Goal: Task Accomplishment & Management: Manage account settings

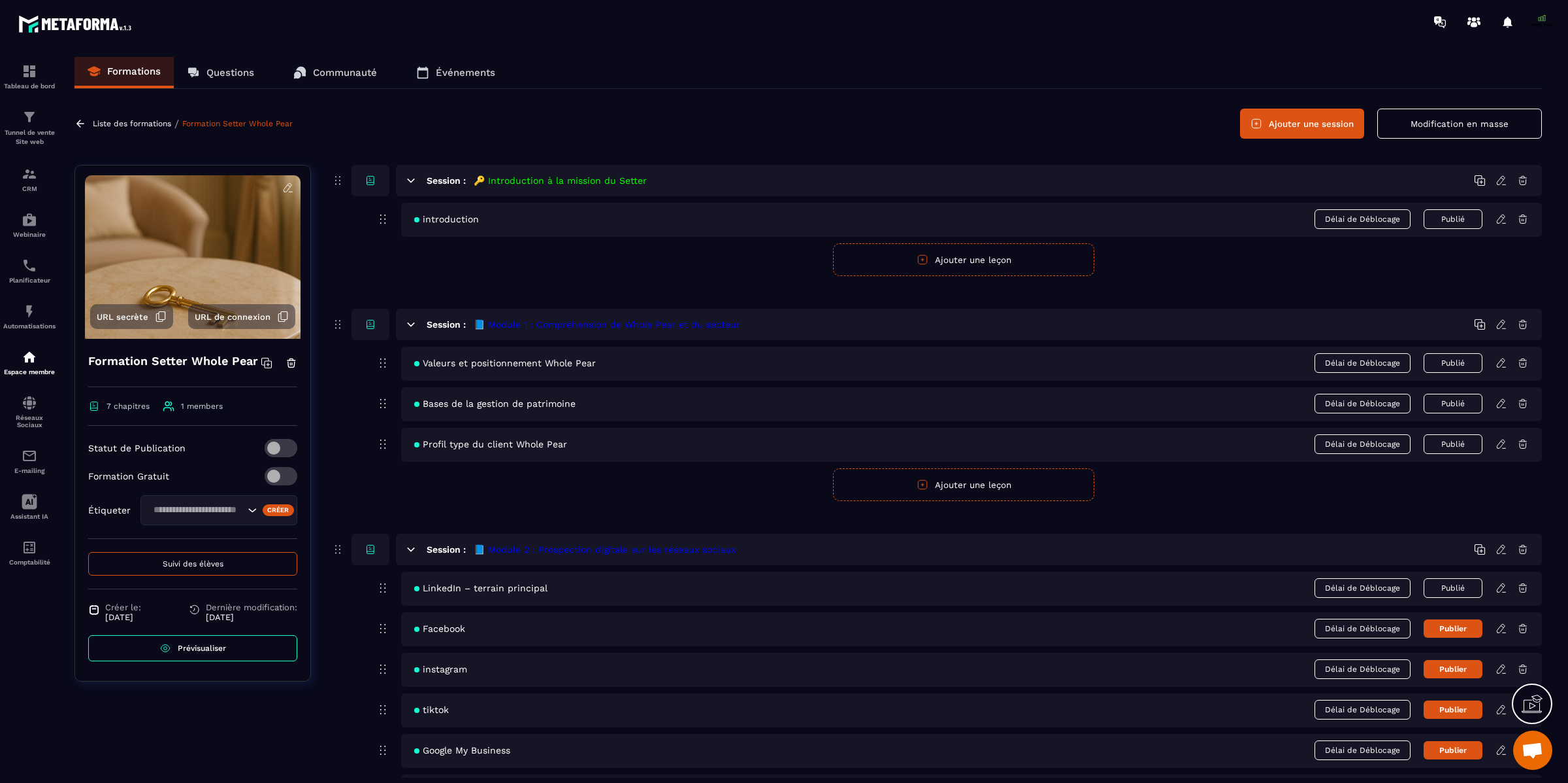
scroll to position [11033, 0]
click at [35, 414] on p "Réseaux Sociaux" at bounding box center [29, 421] width 52 height 15
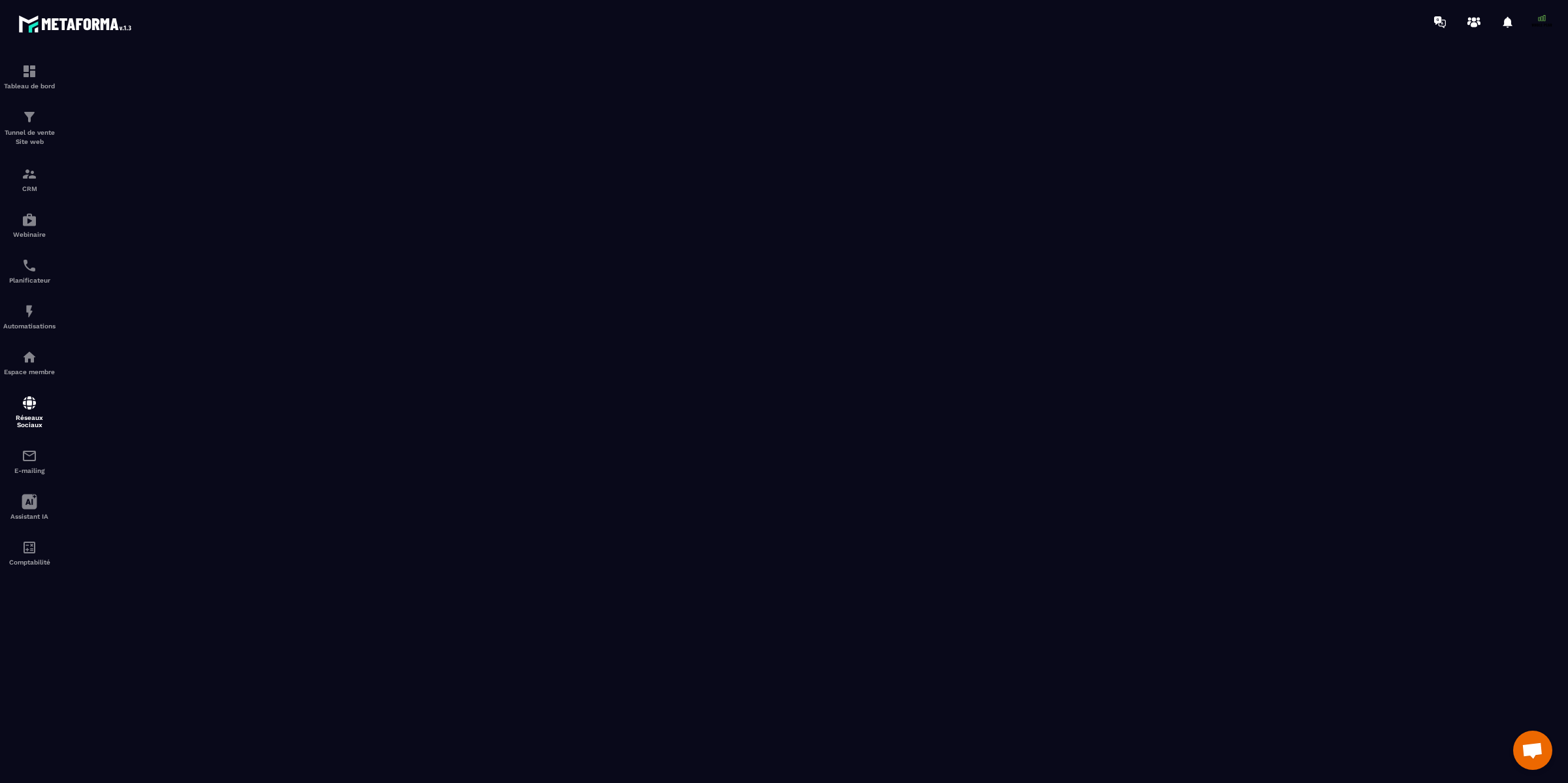
click at [1537, 20] on span at bounding box center [1542, 22] width 26 height 26
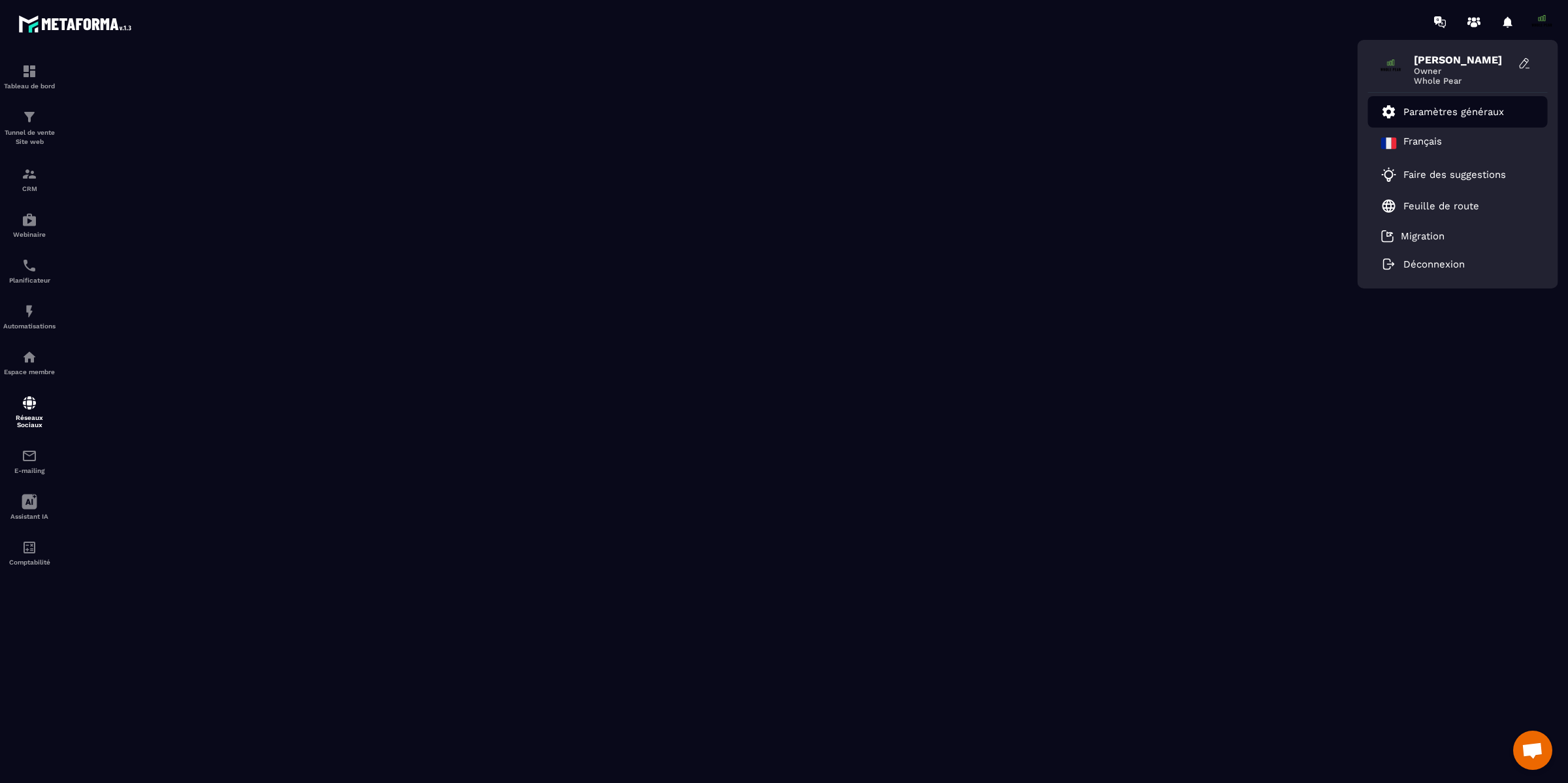
click at [1431, 110] on p "Paramètres généraux" at bounding box center [1454, 112] width 101 height 12
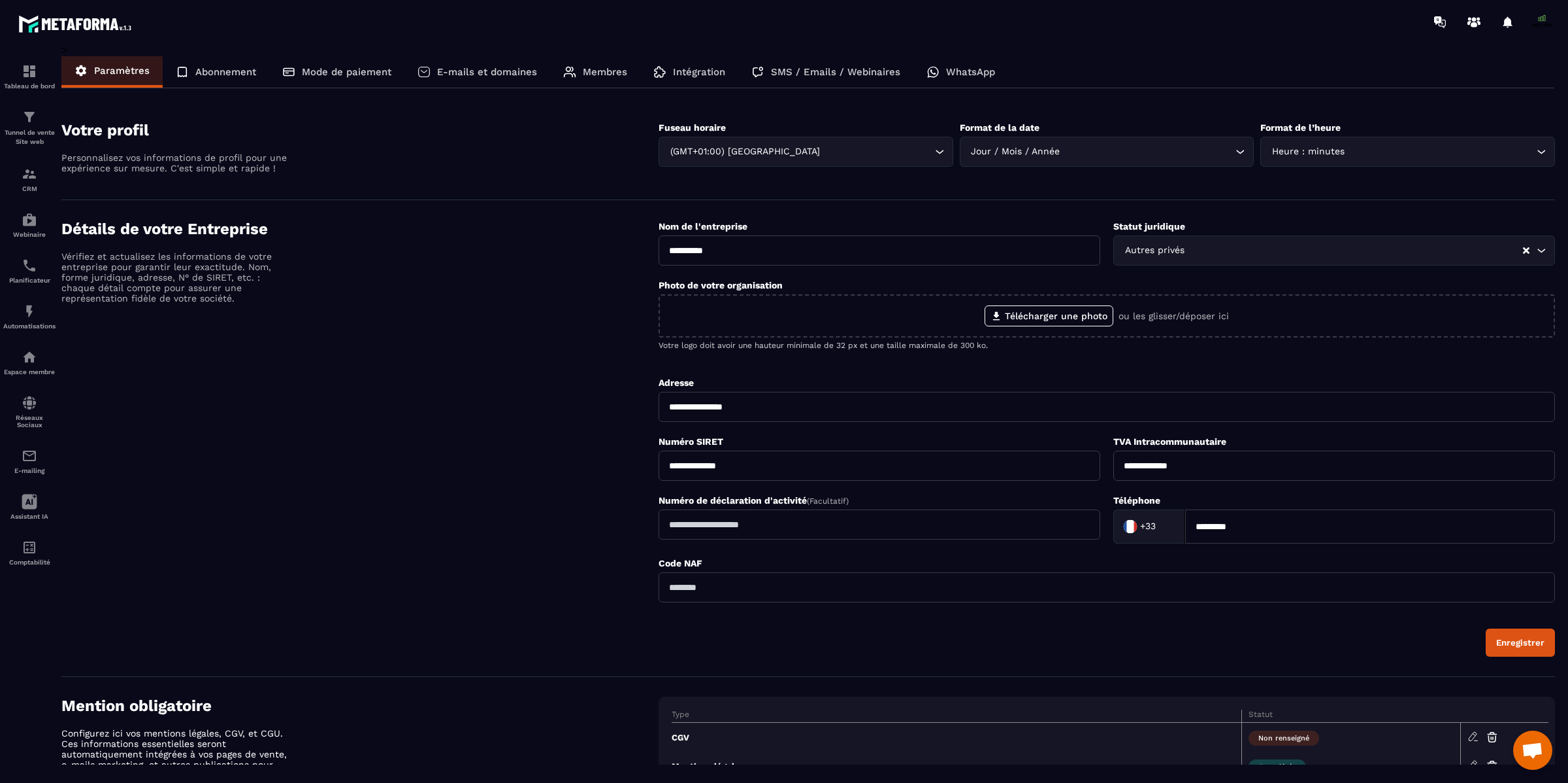
click at [594, 74] on p "Membres" at bounding box center [605, 72] width 44 height 12
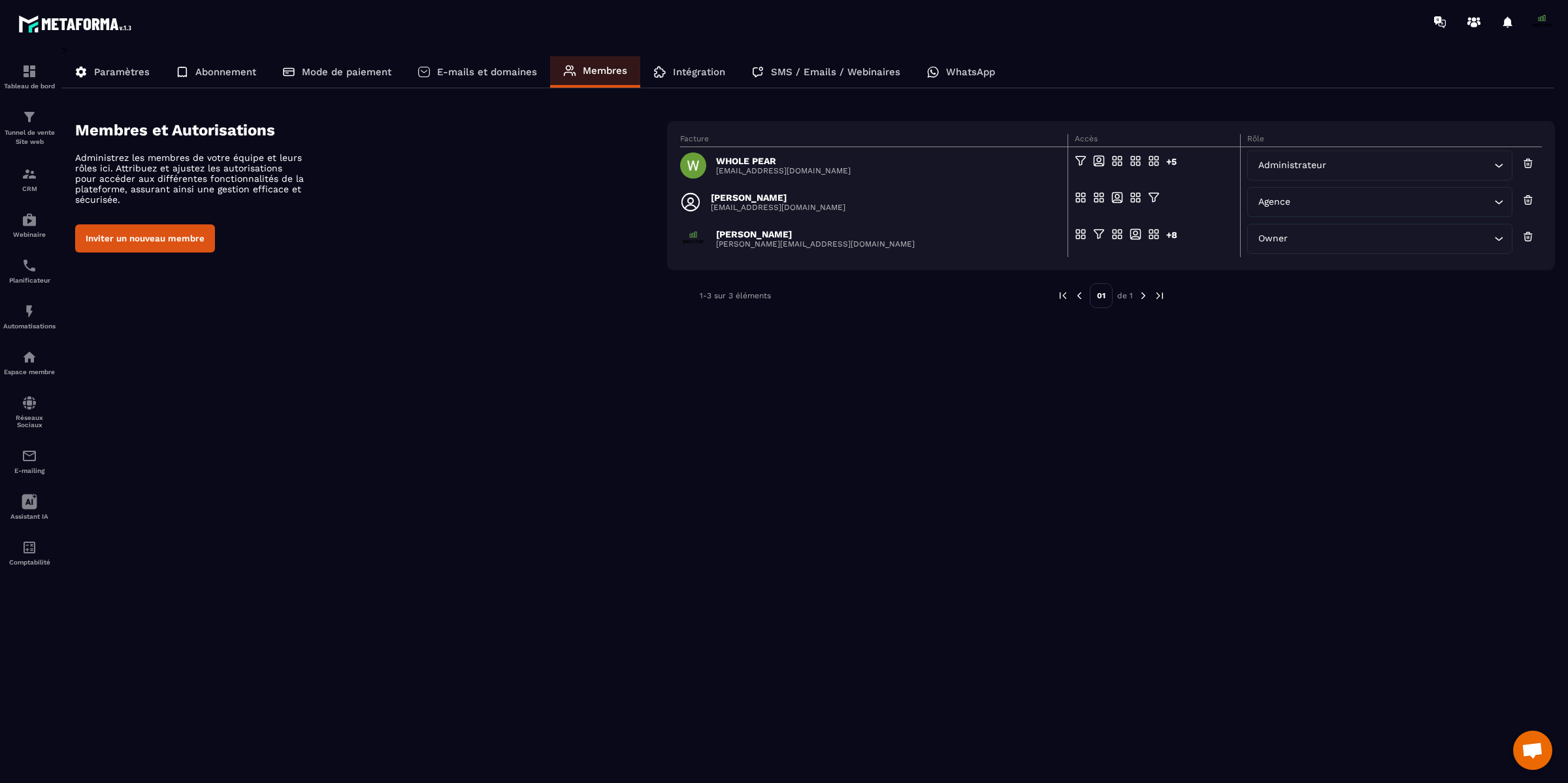
click at [1417, 162] on input "Search for option" at bounding box center [1410, 165] width 161 height 15
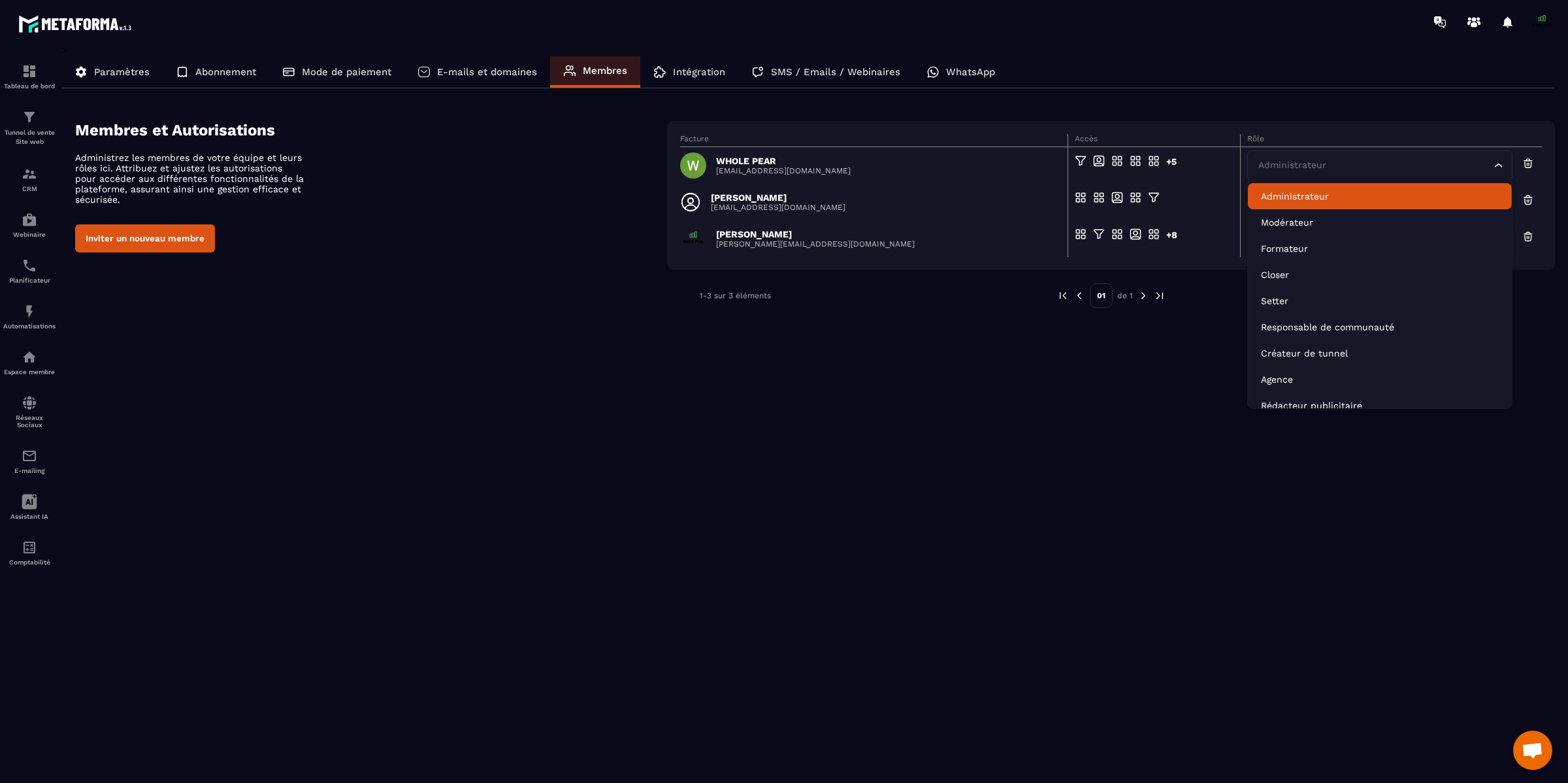
click at [1319, 192] on p "Administrateur" at bounding box center [1379, 196] width 238 height 13
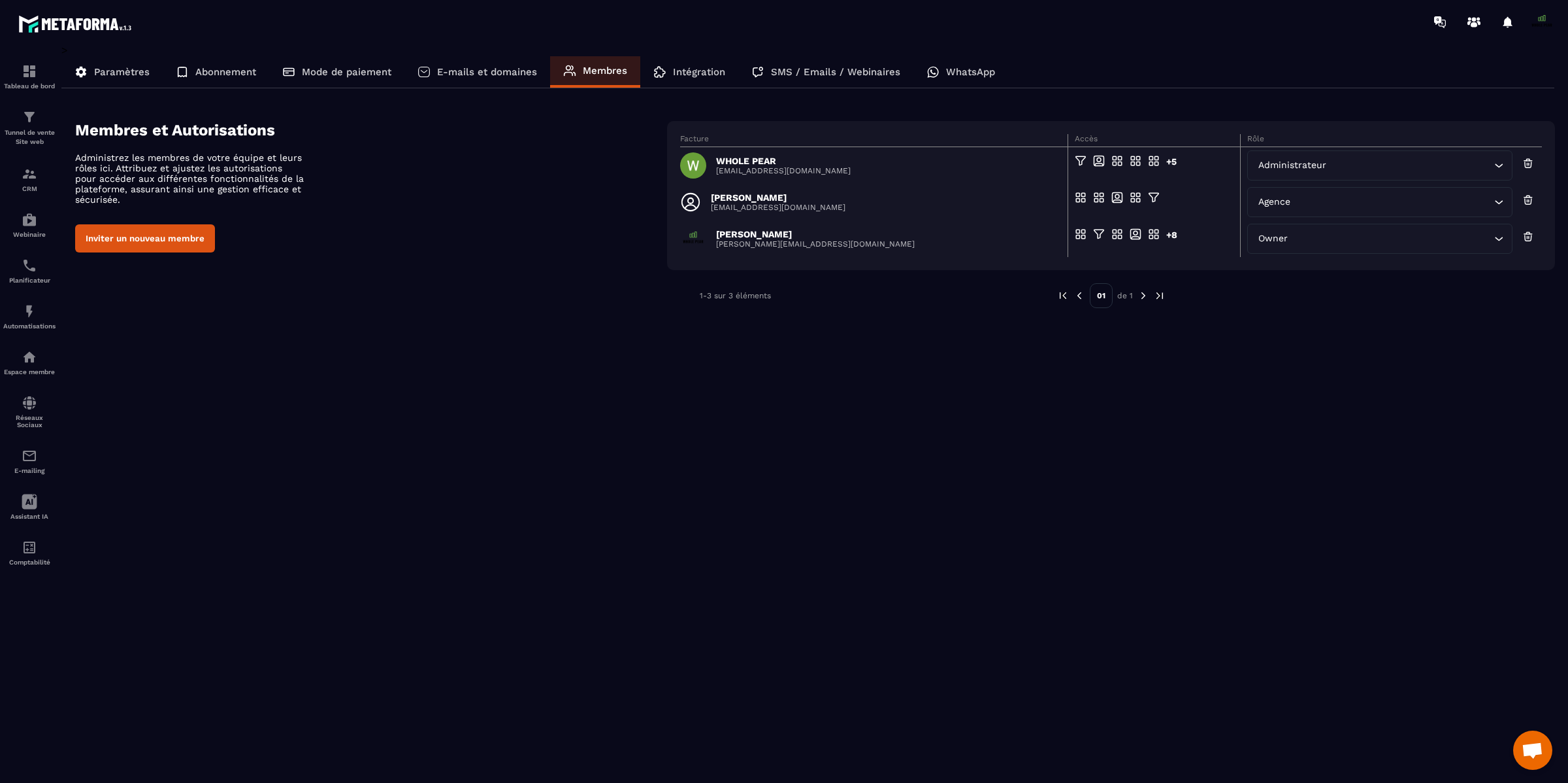
click at [871, 164] on div "WHOLE PEAR [EMAIL_ADDRESS][DOMAIN_NAME]" at bounding box center [870, 165] width 379 height 26
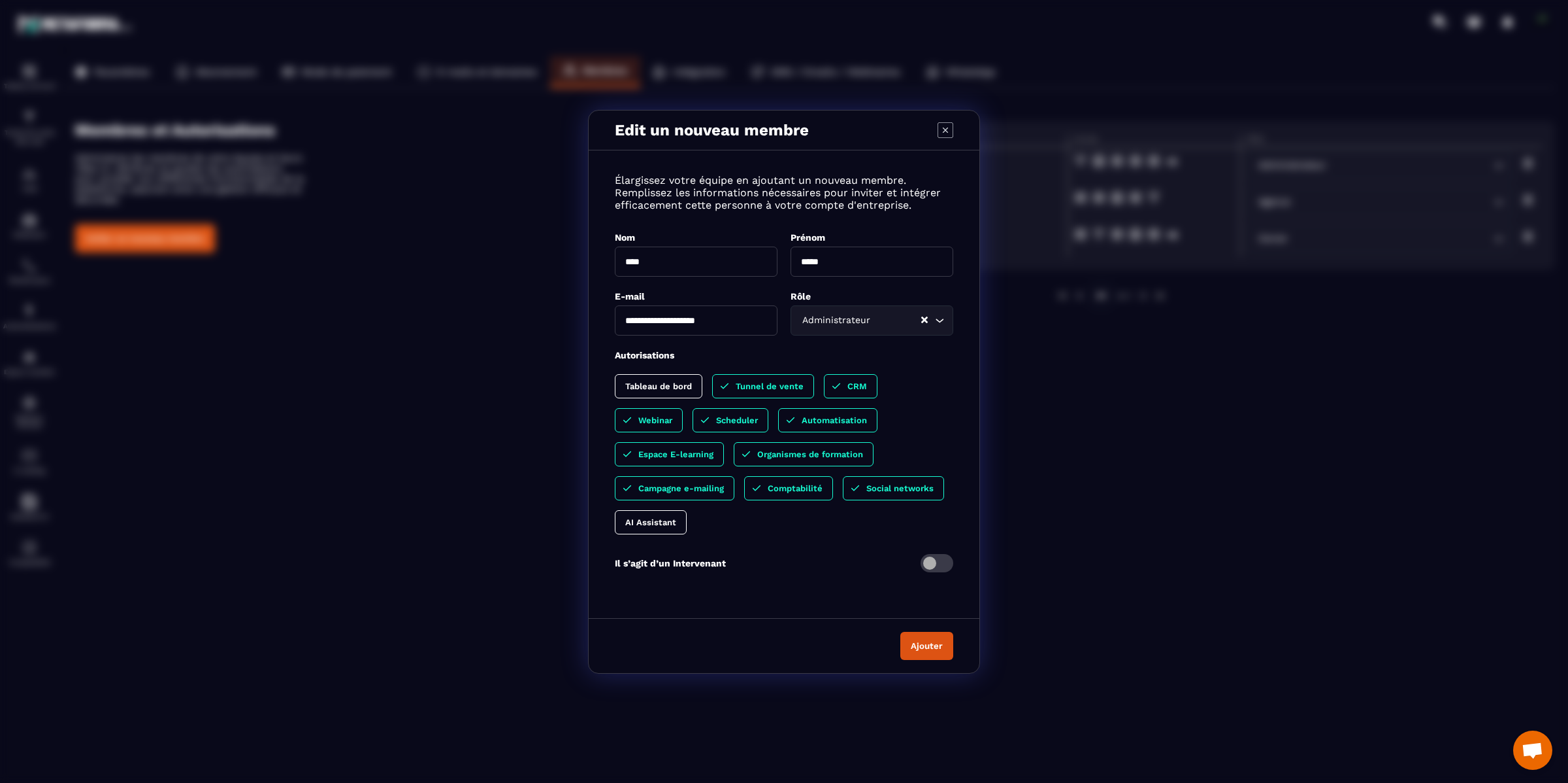
click at [945, 127] on icon "Modal window" at bounding box center [945, 129] width 5 height 5
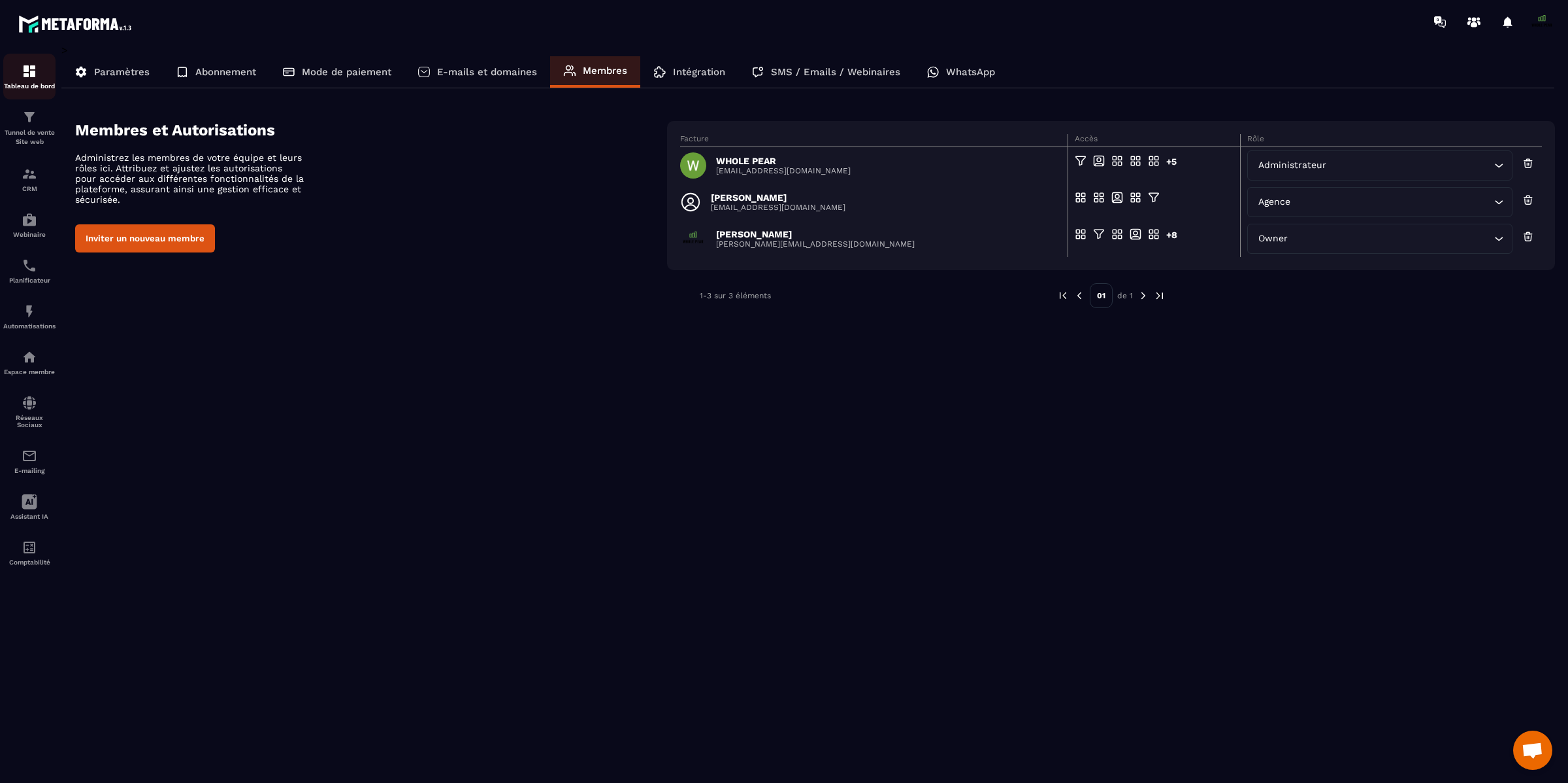
click at [34, 76] on img at bounding box center [30, 71] width 16 height 16
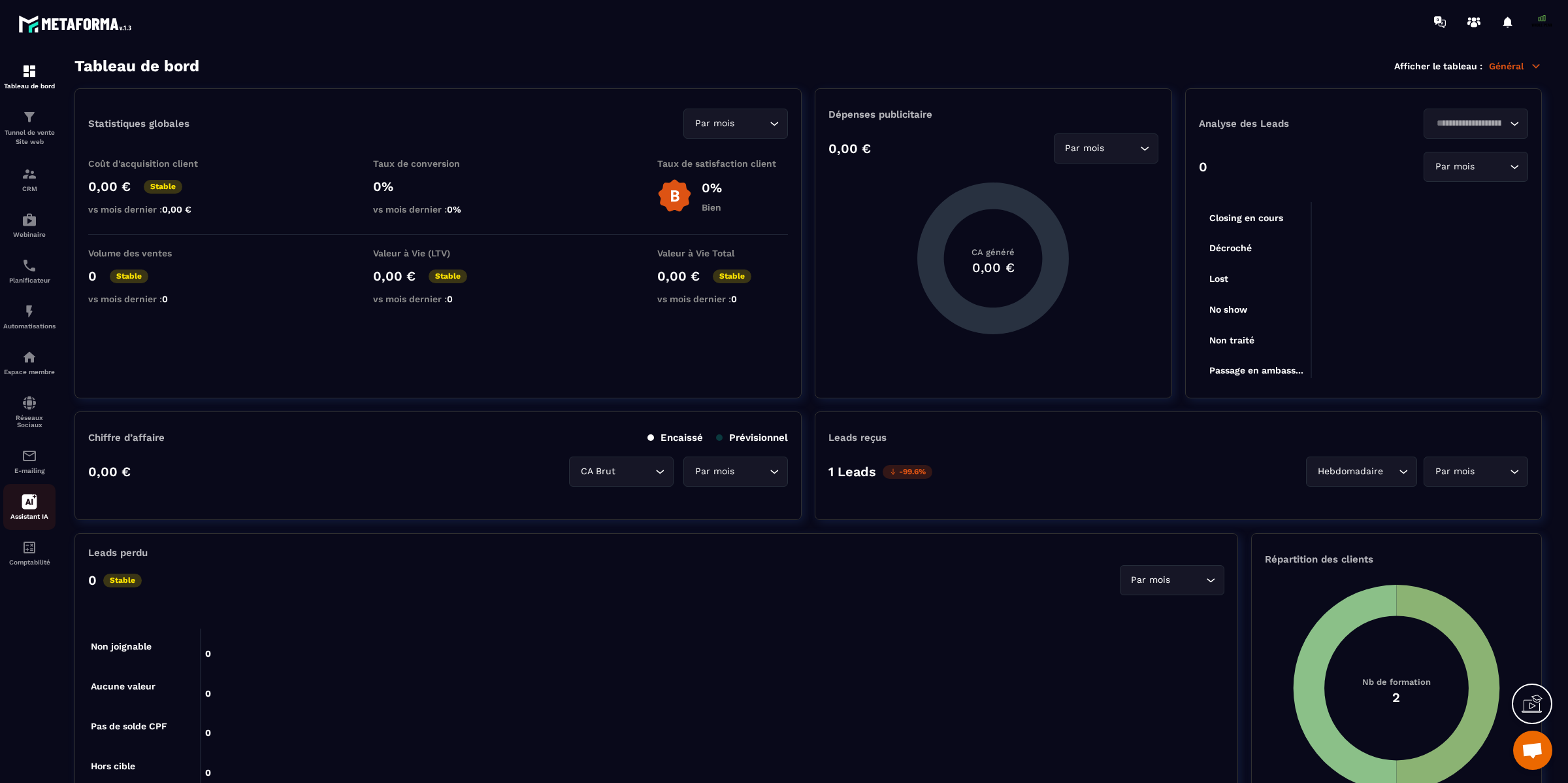
click at [30, 503] on icon at bounding box center [29, 501] width 15 height 15
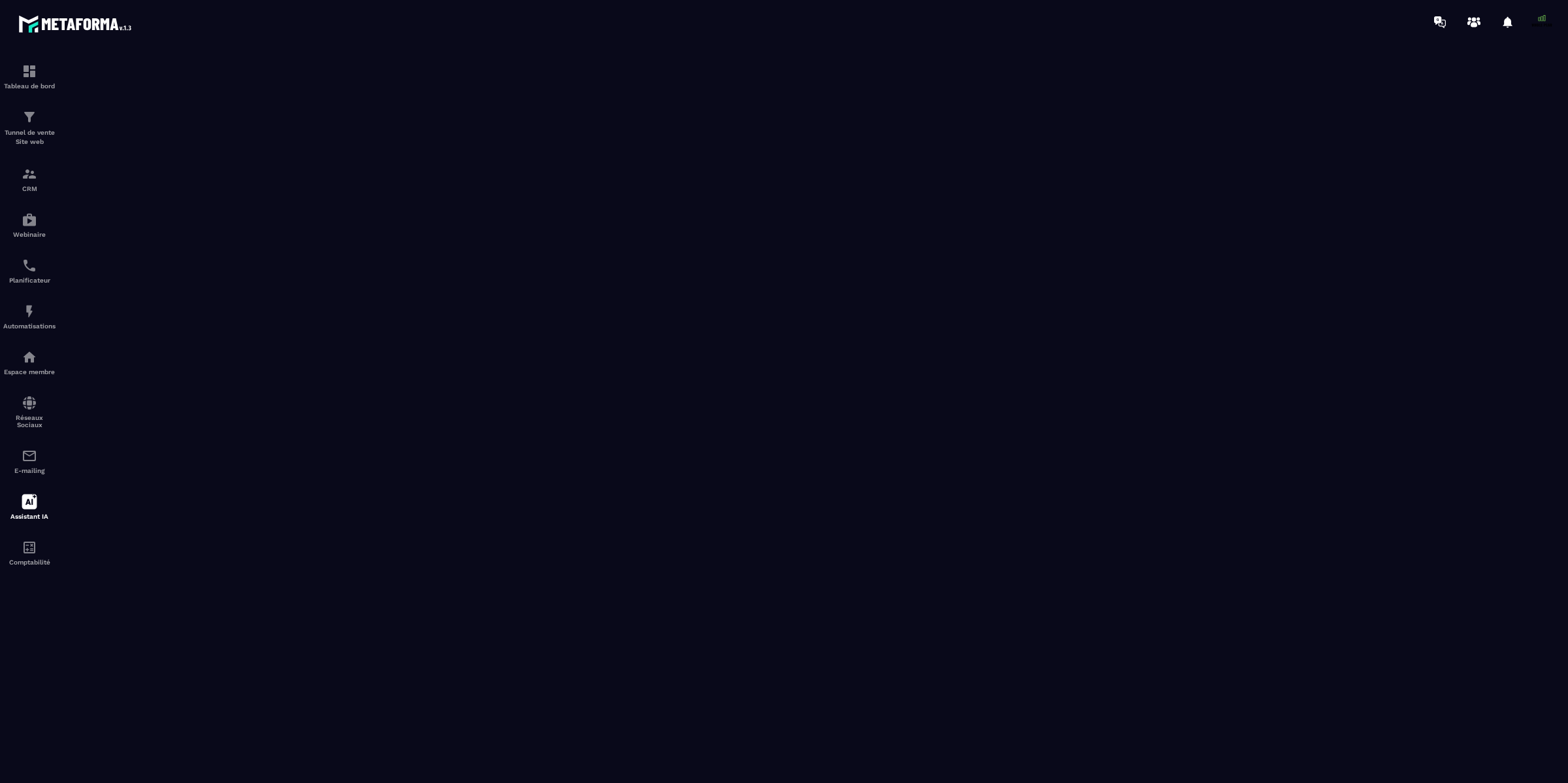
click at [62, 30] on img at bounding box center [77, 24] width 118 height 24
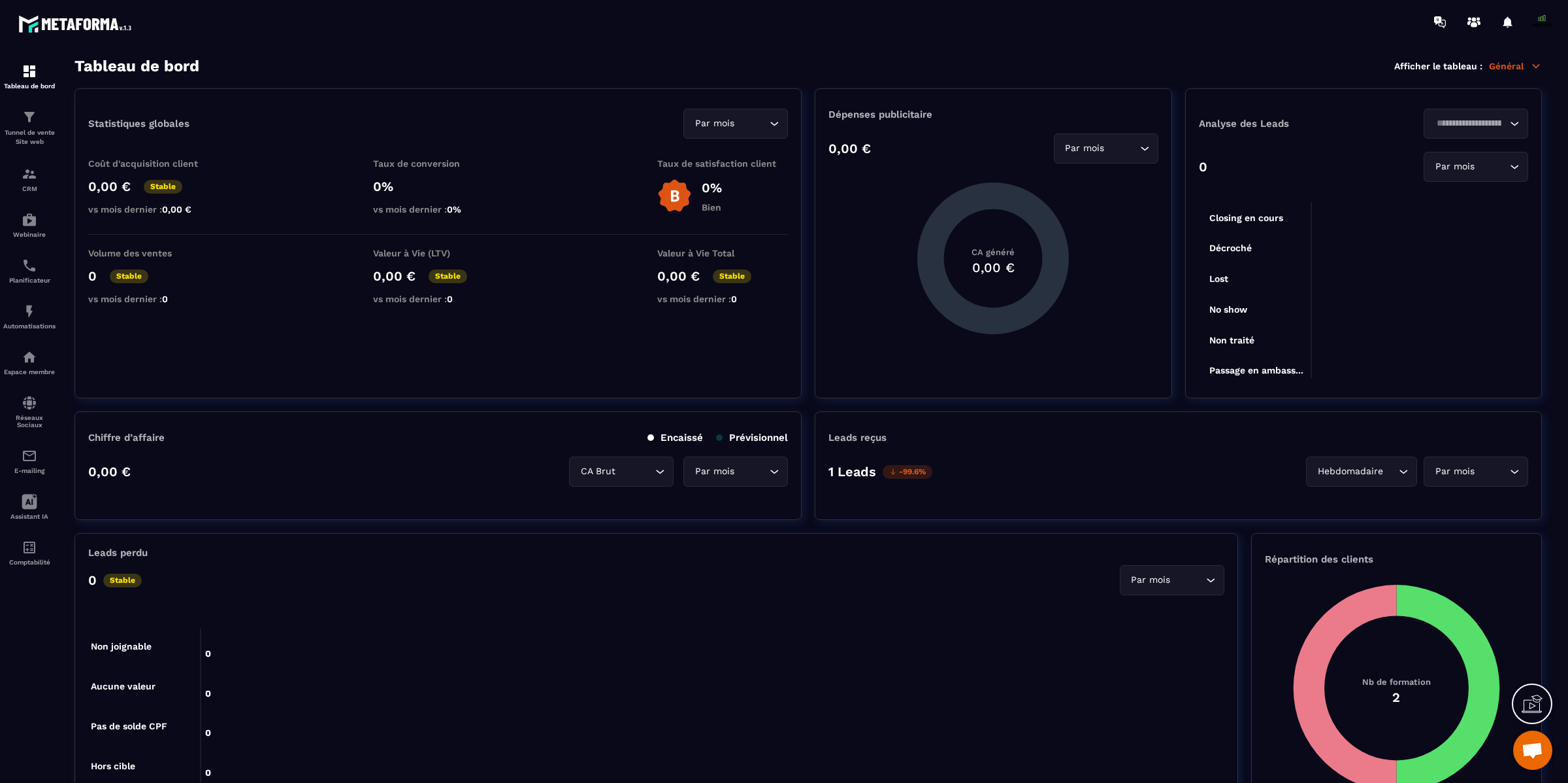
scroll to position [11228, 0]
